Goal: Find contact information

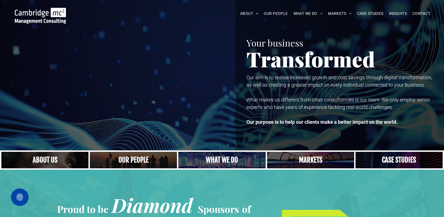
click at [129, 156] on link "A crowd in silhouette at sunset, on a rise or lookout point" at bounding box center [133, 160] width 92 height 18
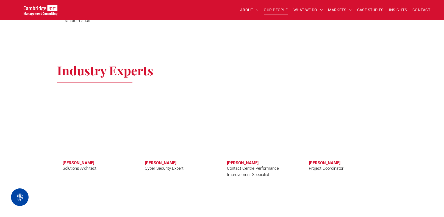
scroll to position [1606, 0]
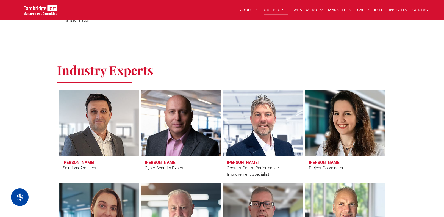
click at [412, 193] on div "Industry Experts [PERSON_NAME] Solutions Architect [PERSON_NAME] Cyber Security…" at bounding box center [222, 217] width 444 height 327
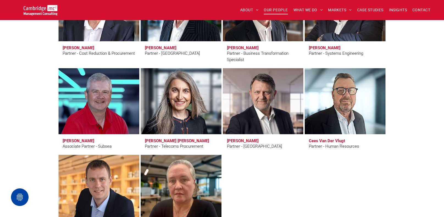
scroll to position [1388, 0]
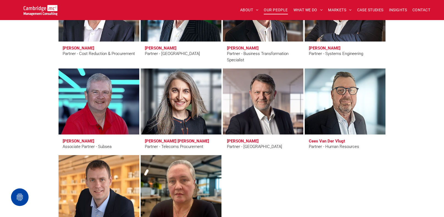
click at [342, 117] on link at bounding box center [344, 102] width 85 height 70
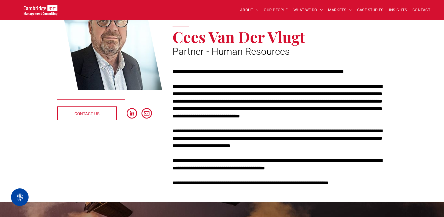
scroll to position [87, 0]
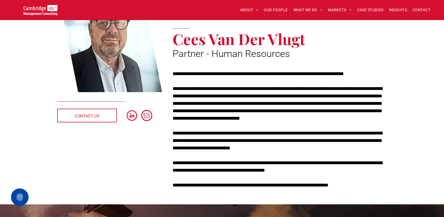
click at [147, 116] on span "email" at bounding box center [146, 115] width 11 height 11
click at [147, 113] on span "email" at bounding box center [146, 115] width 11 height 11
click at [145, 115] on span "email" at bounding box center [146, 115] width 11 height 11
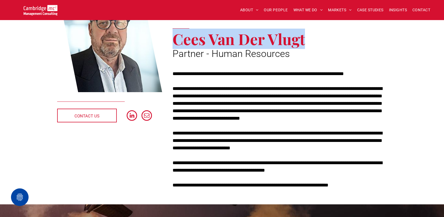
drag, startPoint x: 174, startPoint y: 39, endPoint x: 309, endPoint y: 41, distance: 134.4
click at [309, 41] on h1 "Cees Van Der Vlugt" at bounding box center [280, 38] width 214 height 15
copy span "Cees Van Der Vlugt"
